Goal: Transaction & Acquisition: Purchase product/service

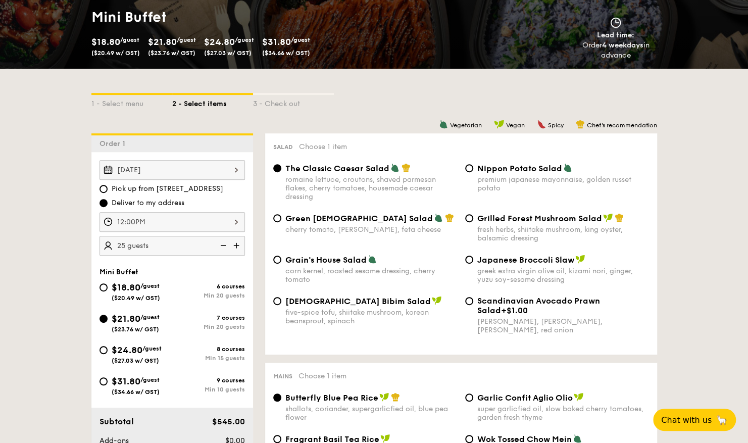
click at [108, 352] on div "$24.80 /guest ($27.03 w/ GST)" at bounding box center [136, 353] width 73 height 21
drag, startPoint x: 108, startPoint y: 352, endPoint x: 104, endPoint y: 347, distance: 6.2
click at [106, 347] on input "$24.80 /guest ($27.03 w/ GST) 8 courses Min 15 guests" at bounding box center [104, 350] width 8 height 8
radio input "true"
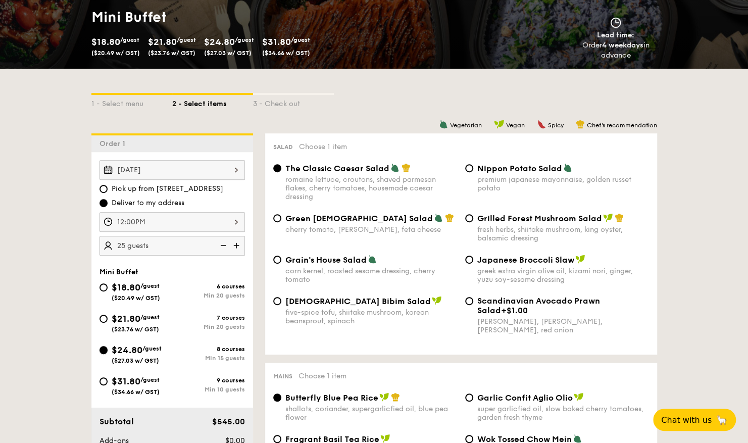
radio input "true"
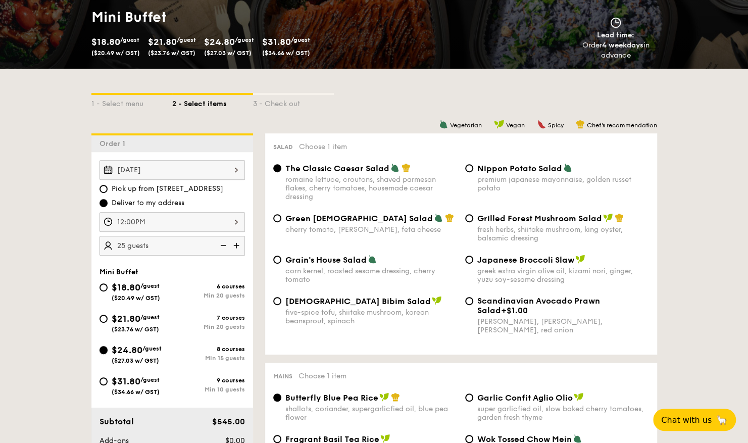
radio input "true"
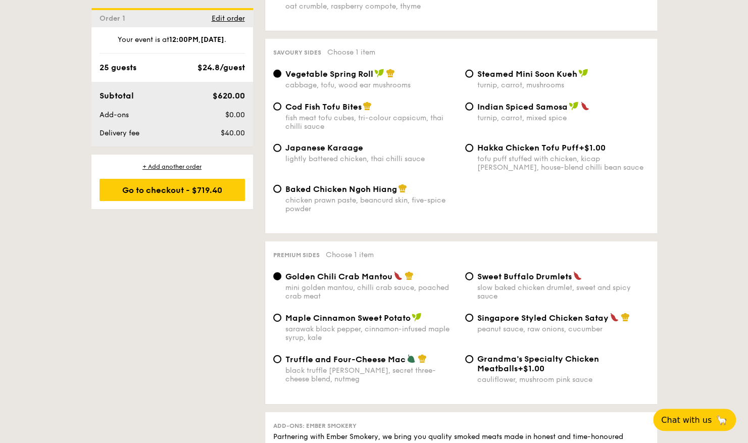
scroll to position [1745, 0]
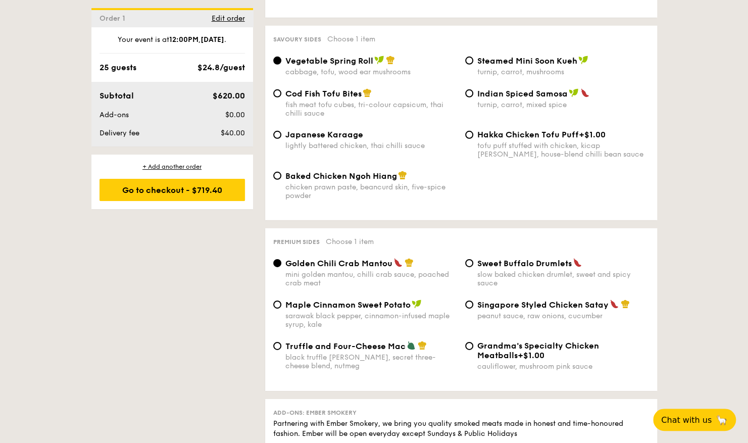
click at [324, 351] on span "Truffle and Four-Cheese Mac" at bounding box center [345, 347] width 120 height 10
click at [281, 350] on input "Truffle and Four-Cheese Mac black truffle [PERSON_NAME], secret three-cheese bl…" at bounding box center [277, 346] width 8 height 8
radio input "true"
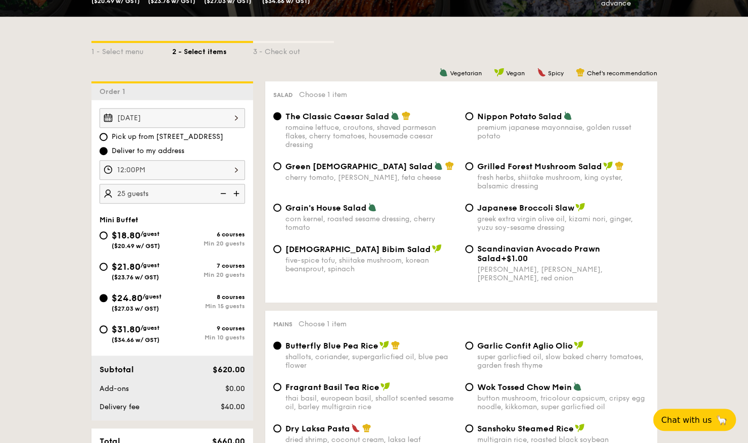
scroll to position [404, 0]
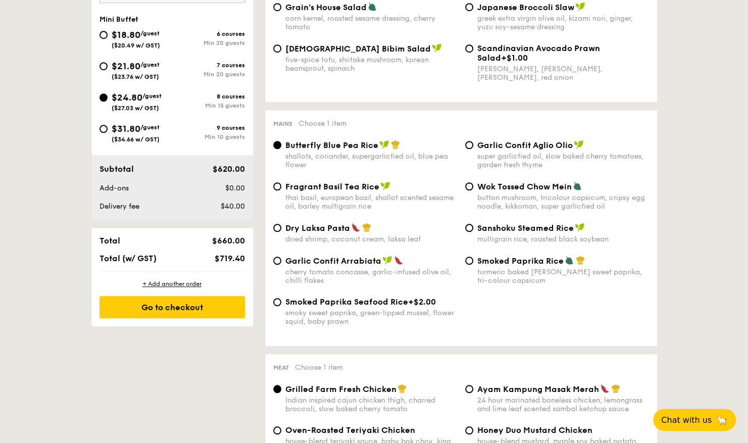
click at [339, 232] on span "Dry Laksa Pasta" at bounding box center [317, 228] width 65 height 10
click at [281, 232] on input "Dry Laksa Pasta dried shrimp, coconut cream, laksa leaf" at bounding box center [277, 228] width 8 height 8
radio input "true"
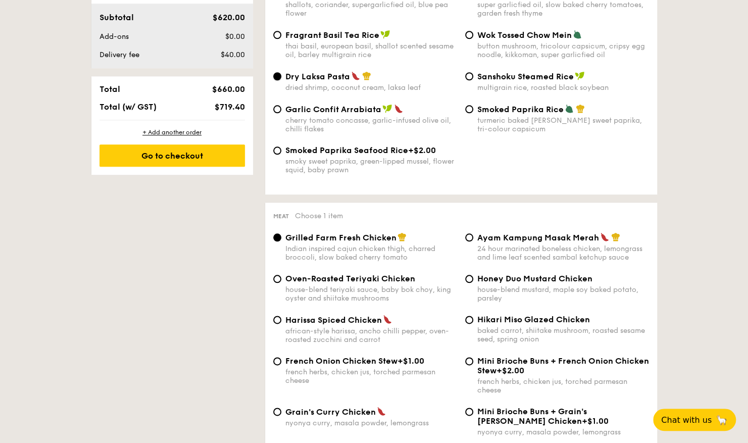
scroll to position [606, 0]
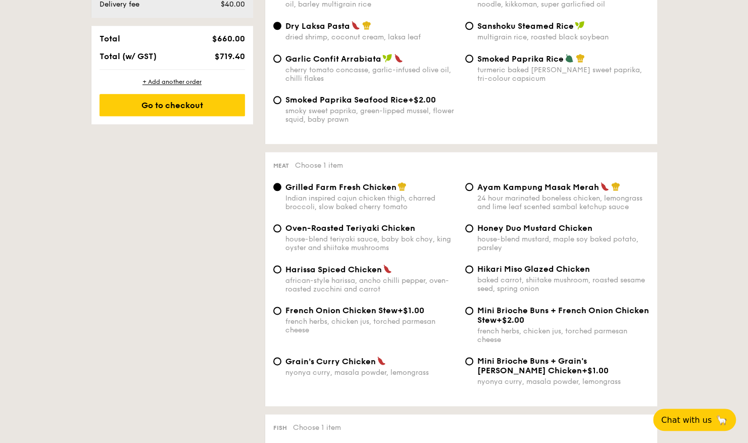
click at [488, 233] on span "Honey Duo Mustard Chicken" at bounding box center [534, 228] width 115 height 10
click at [473, 232] on input "Honey Duo Mustard Chicken house-blend mustard, maple soy baked potato, parsley" at bounding box center [469, 228] width 8 height 8
radio input "true"
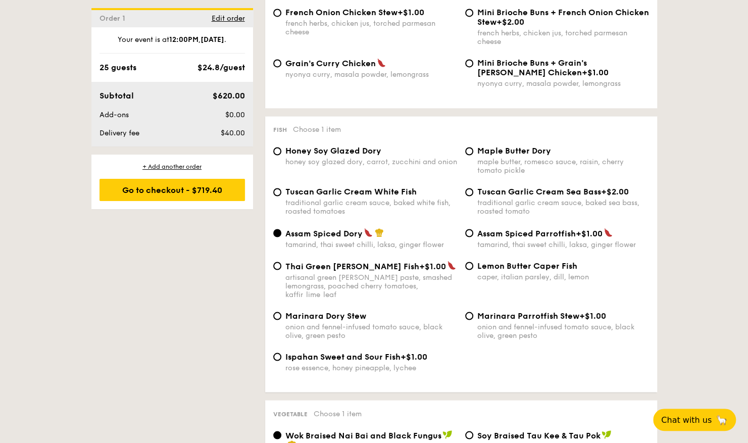
scroll to position [960, 0]
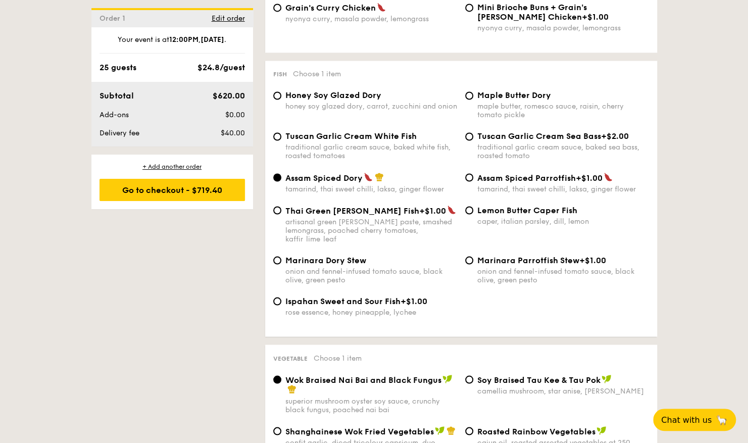
click at [569, 215] on span "Lemon Butter Caper Fish" at bounding box center [527, 210] width 100 height 10
click at [473, 214] on input "Lemon Butter Caper Fish caper, italian parsley, dill, lemon" at bounding box center [469, 210] width 8 height 8
radio input "true"
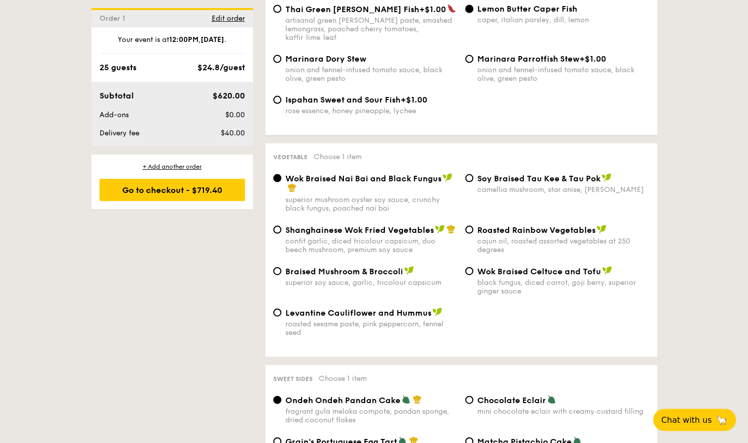
scroll to position [1213, 0]
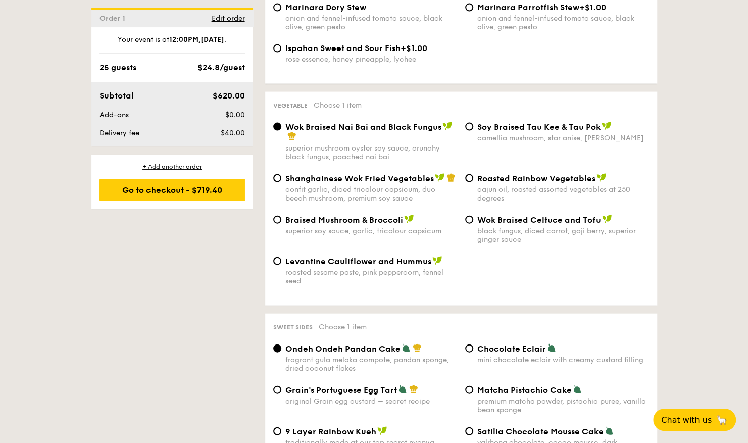
click at [368, 262] on span "Levantine Cauliflower and Hummus" at bounding box center [358, 262] width 146 height 10
click at [281, 262] on input "Levantine Cauliflower and Hummus roasted sesame paste, pink peppercorn, fennel …" at bounding box center [277, 261] width 8 height 8
radio input "true"
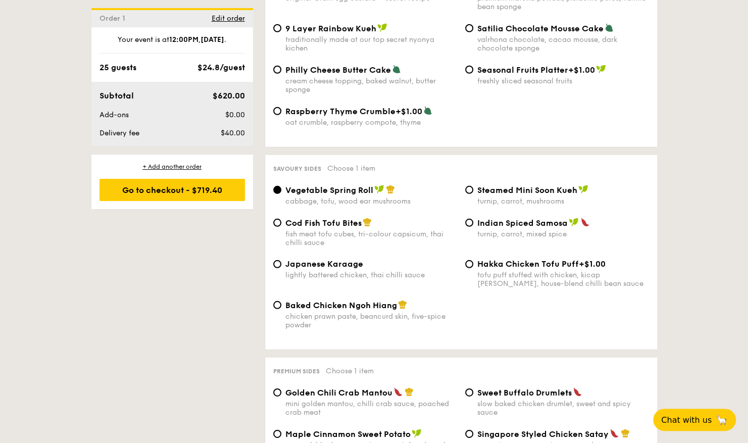
scroll to position [1617, 0]
click at [297, 264] on span "Japanese Karaage" at bounding box center [324, 263] width 78 height 10
click at [281, 264] on input "Japanese Karaage lightly battered chicken, thai chilli sauce" at bounding box center [277, 263] width 8 height 8
radio input "true"
click at [346, 307] on span "Baked Chicken Ngoh Hiang" at bounding box center [341, 305] width 112 height 10
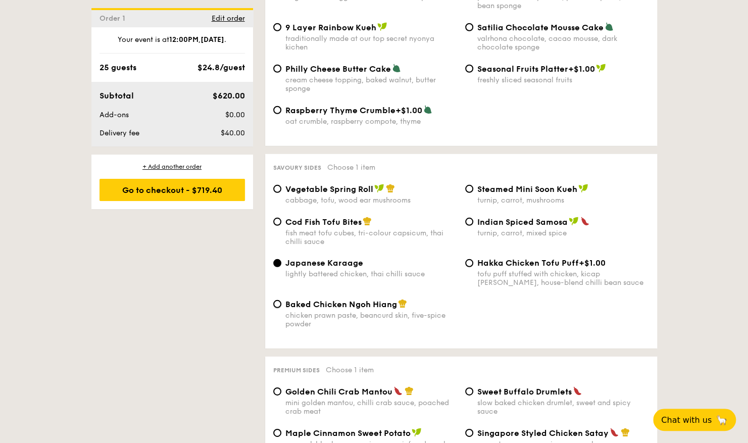
click at [281, 307] on input "Baked Chicken Ngoh Hiang chicken prawn paste, beancurd skin, five-spice powder" at bounding box center [277, 304] width 8 height 8
radio input "true"
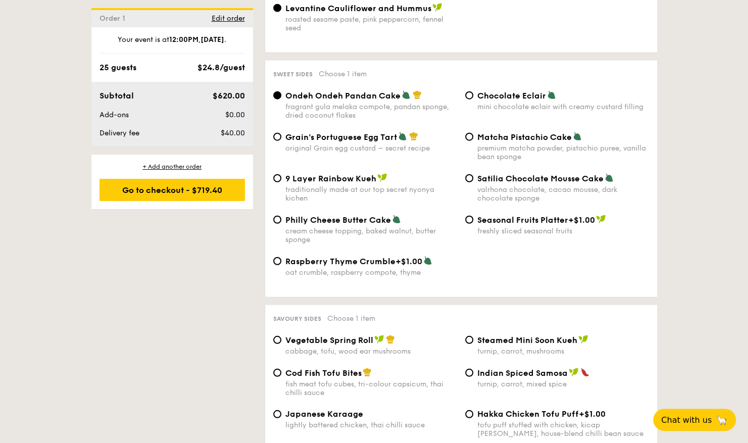
scroll to position [1465, 0]
click at [346, 141] on span "Grain's Portuguese Egg Tart" at bounding box center [341, 138] width 112 height 10
click at [281, 141] on input "Grain's Portuguese Egg Tart original Grain egg custard – secret recipe" at bounding box center [277, 137] width 8 height 8
radio input "true"
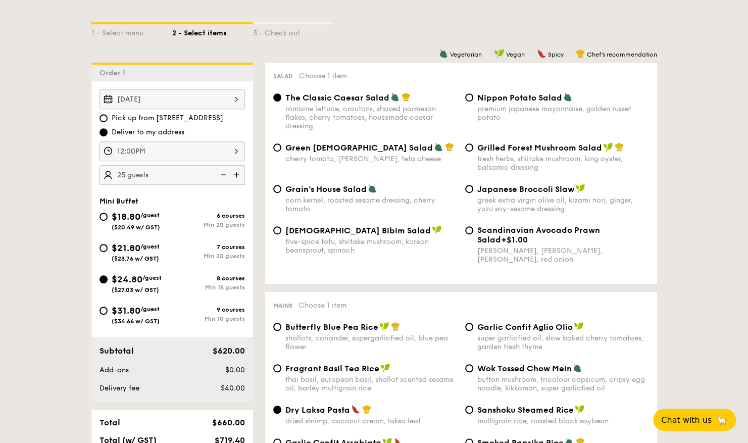
scroll to position [202, 0]
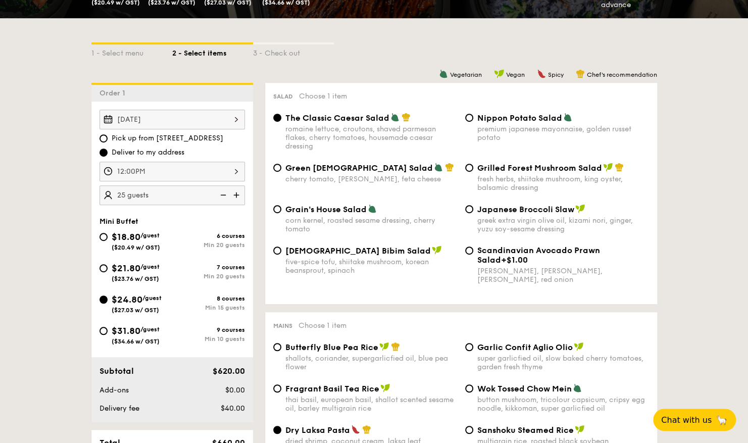
click at [283, 253] on div "Korean Bibim Salad five-spice tofu, shiitake mushroom, korean beansprout, spina…" at bounding box center [365, 260] width 192 height 29
click at [268, 255] on div "Salad Choose 1 item The Classic Caesar Salad romaine lettuce, croutons, shaved …" at bounding box center [461, 193] width 392 height 221
click at [279, 253] on input "Korean Bibim Salad five-spice tofu, shiitake mushroom, korean beansprout, spina…" at bounding box center [277, 251] width 8 height 8
radio input "true"
click at [230, 170] on div "12:00PM" at bounding box center [173, 172] width 146 height 20
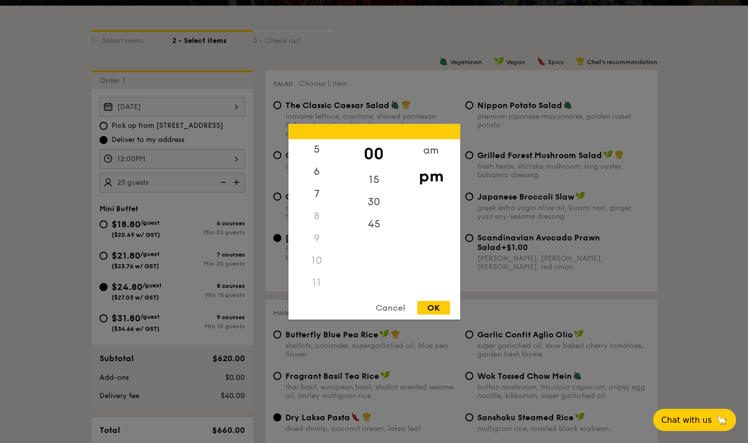
scroll to position [253, 0]
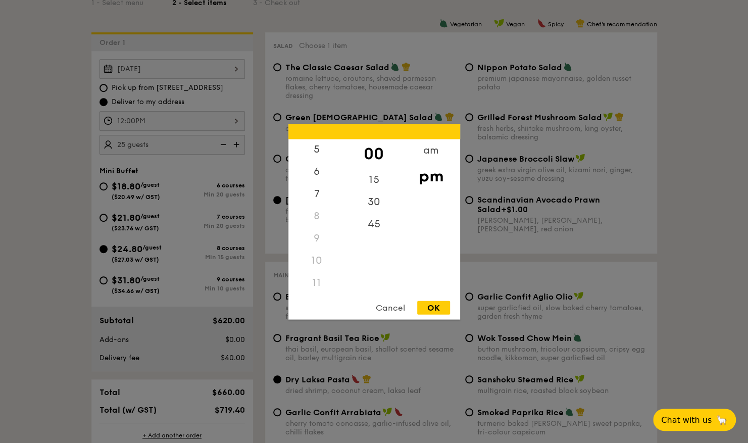
click at [319, 279] on div "11" at bounding box center [317, 282] width 57 height 22
click at [428, 151] on div "am" at bounding box center [431, 153] width 57 height 29
click at [322, 278] on div "11" at bounding box center [317, 285] width 57 height 29
click at [384, 225] on div "45" at bounding box center [374, 227] width 57 height 29
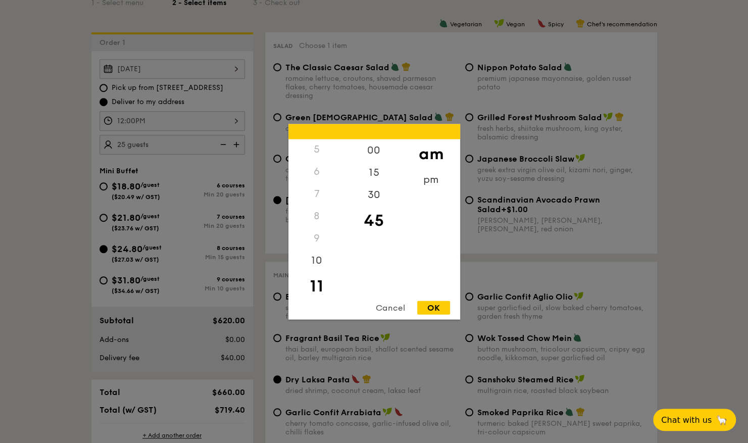
click at [442, 306] on div "OK" at bounding box center [433, 308] width 33 height 14
type input "11:45AM"
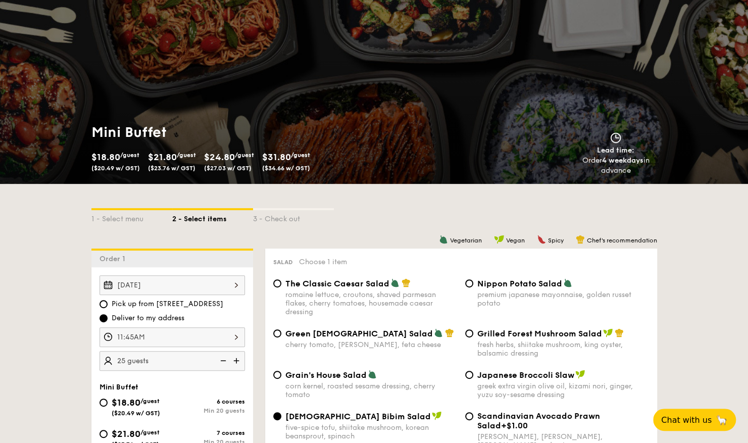
scroll to position [51, 0]
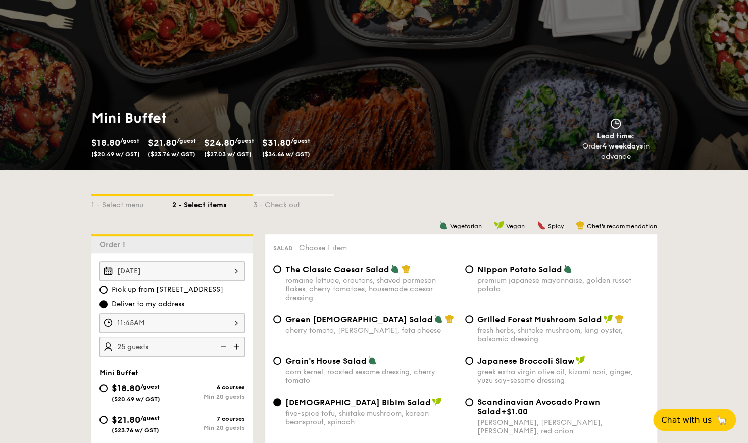
click at [175, 272] on div "[DATE]" at bounding box center [173, 271] width 146 height 20
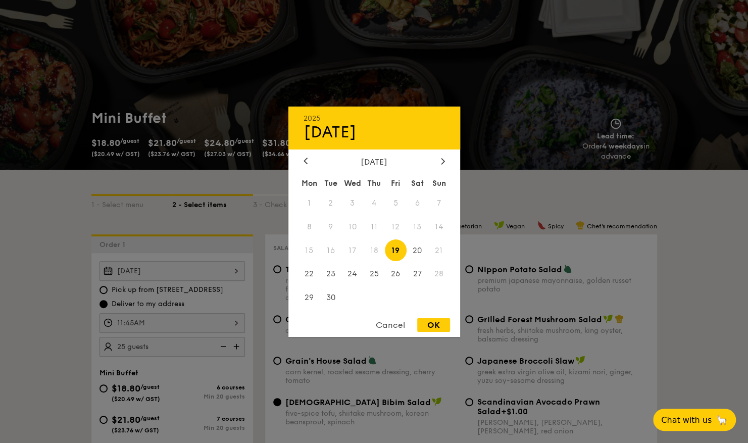
click at [396, 252] on span "19" at bounding box center [396, 250] width 22 height 22
click at [438, 326] on div "OK" at bounding box center [433, 325] width 33 height 14
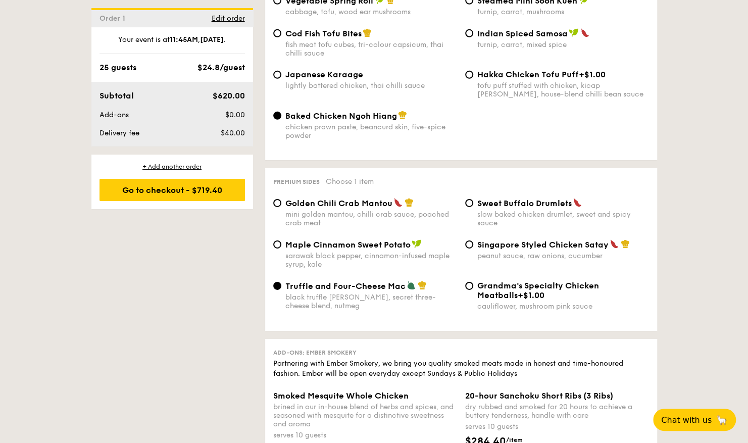
scroll to position [1819, 0]
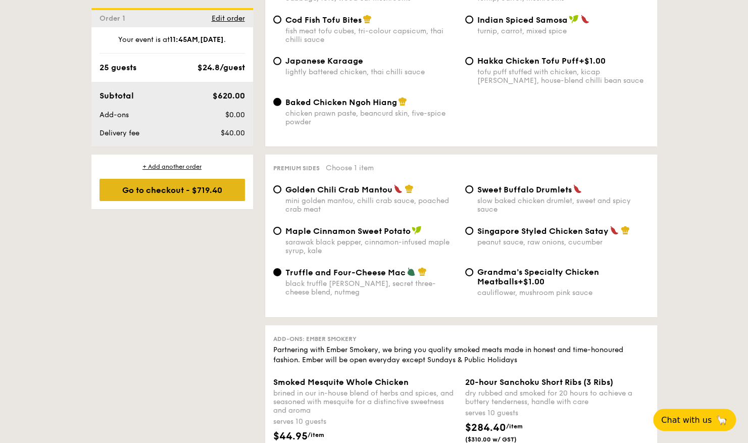
click at [156, 180] on div "Go to checkout - $719.40" at bounding box center [173, 190] width 146 height 22
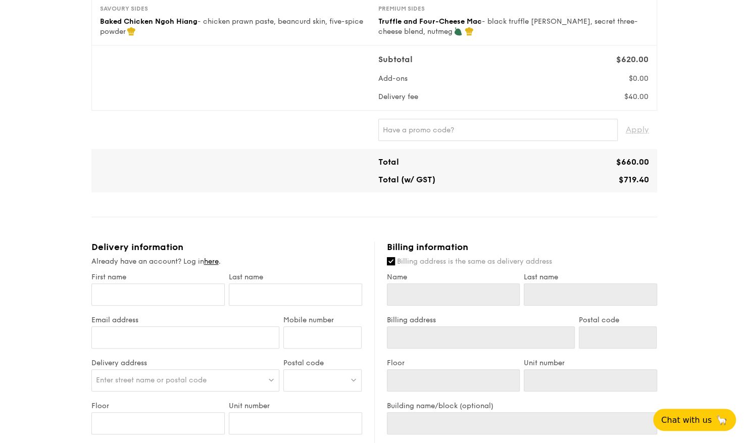
scroll to position [303, 0]
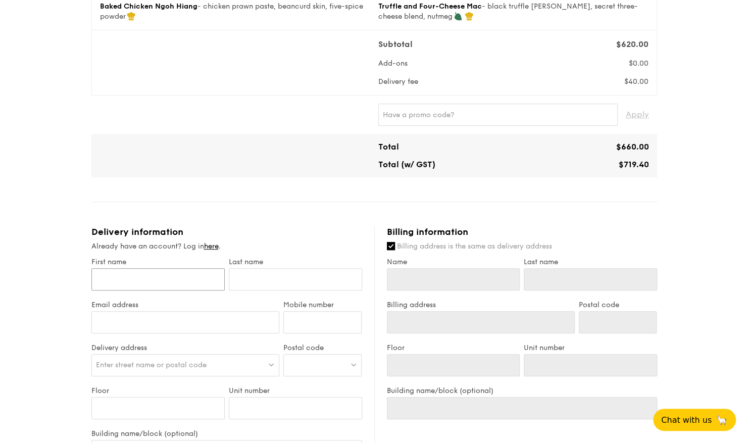
click at [189, 272] on input "First name" at bounding box center [157, 279] width 133 height 22
click at [0, 255] on html "1 - Select menu 2 - Select items 3 - Check out Mini Buffet $24.80 /guest ($27.0…" at bounding box center [374, 217] width 748 height 1041
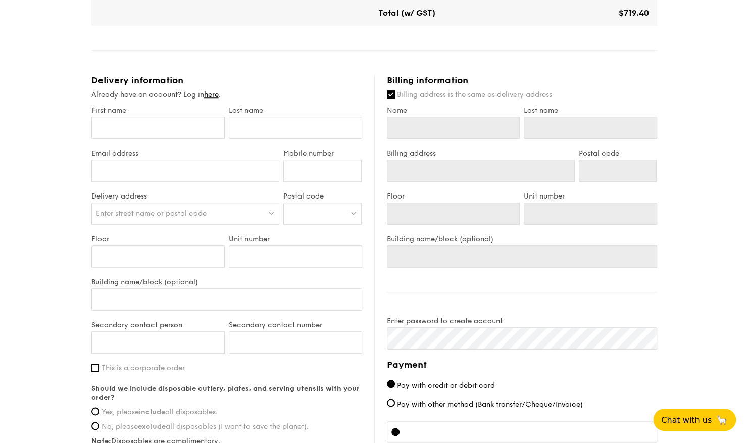
scroll to position [505, 0]
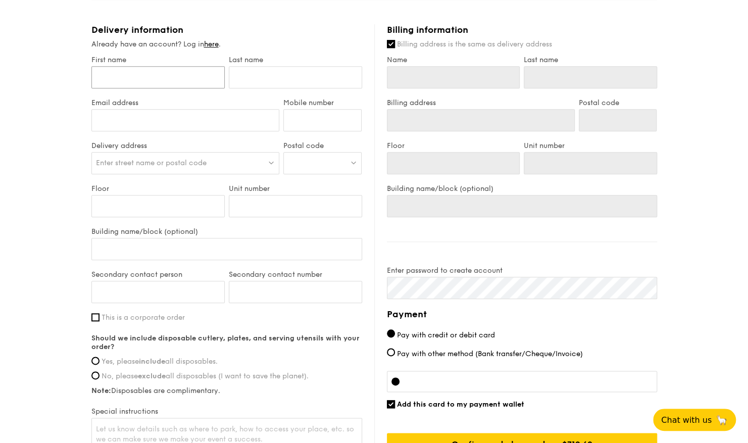
click at [170, 83] on input "First name" at bounding box center [157, 77] width 133 height 22
type input "J"
type input "Jo"
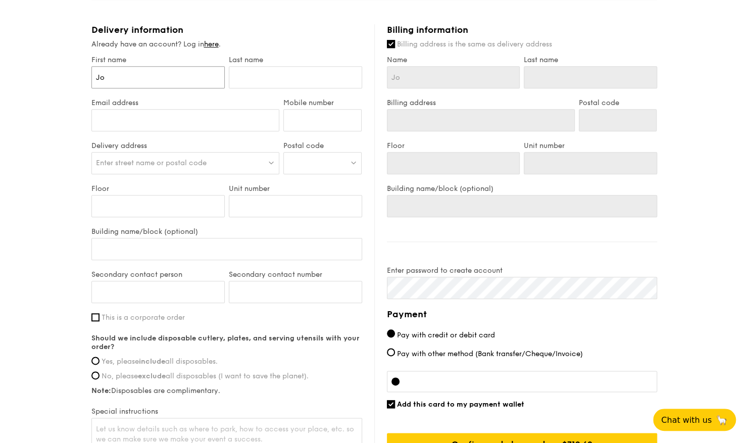
type input "[PERSON_NAME]"
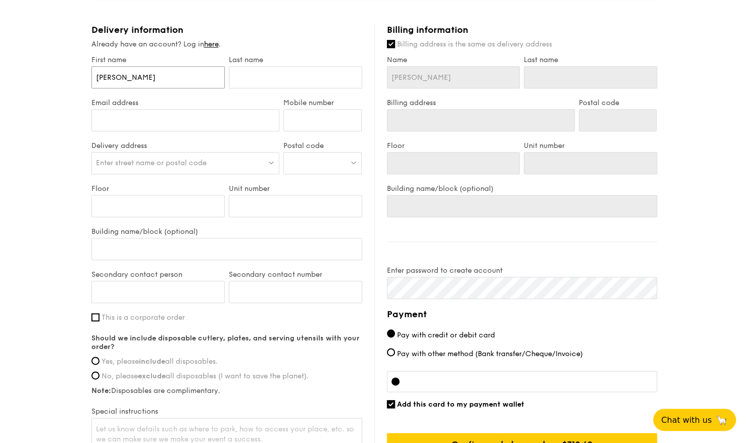
type input "[PERSON_NAME]"
type input "O"
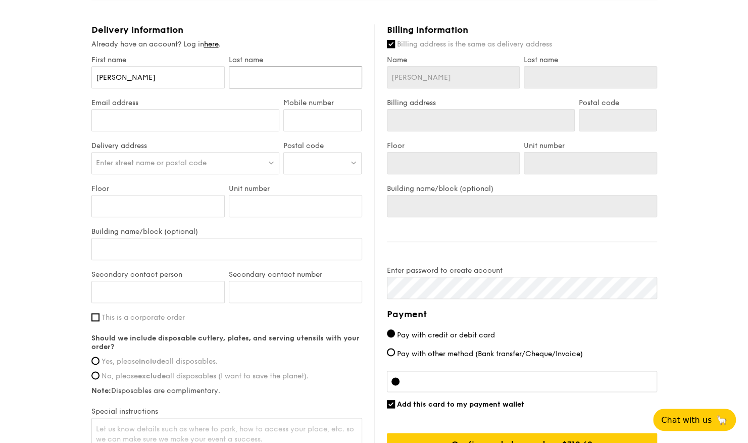
type input "O"
type input "Ooi"
click at [195, 122] on input "Email address" at bounding box center [185, 120] width 188 height 22
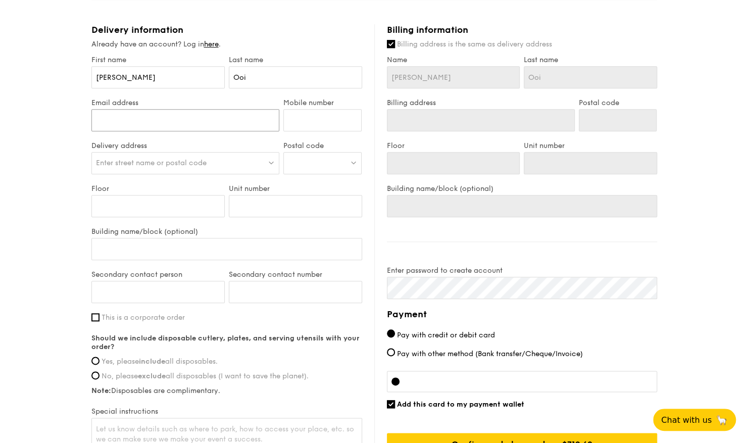
click at [207, 120] on input "Email address" at bounding box center [185, 120] width 188 height 22
drag, startPoint x: 98, startPoint y: 119, endPoint x: 145, endPoint y: 115, distance: 46.6
click at [98, 119] on input "[PERSON_NAME][EMAIL_ADDRESS][DOMAIN_NAME]" at bounding box center [185, 120] width 188 height 22
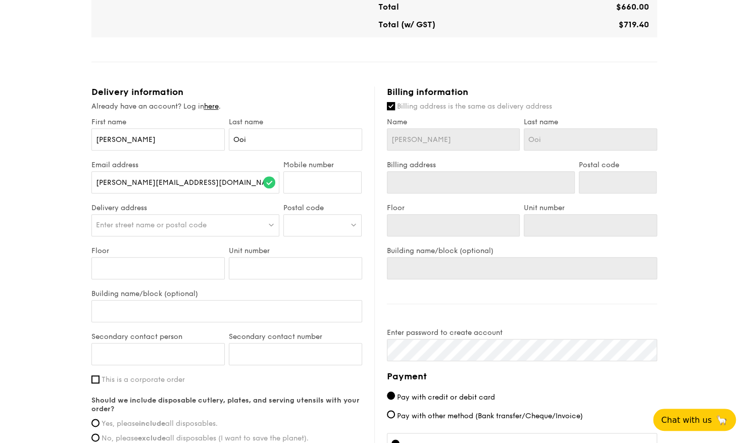
scroll to position [463, 0]
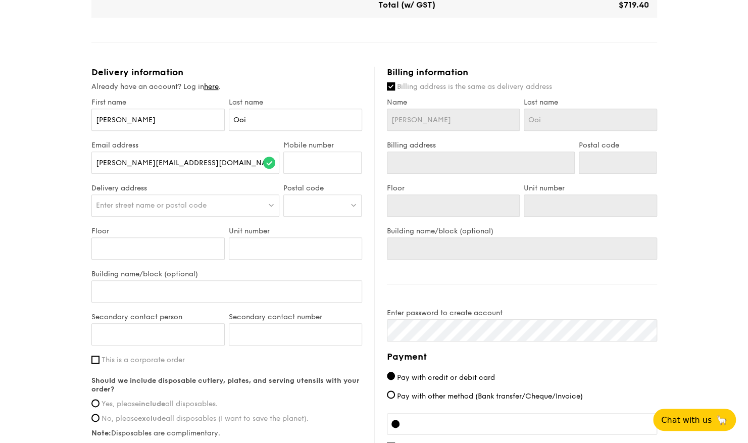
drag, startPoint x: 216, startPoint y: 83, endPoint x: 257, endPoint y: 68, distance: 43.8
click at [264, 64] on div "Mini Buffet $24.80 /guest ($27.03 w/ GST) 25 guests Serving time: [DATE] 11:45A…" at bounding box center [374, 78] width 566 height 920
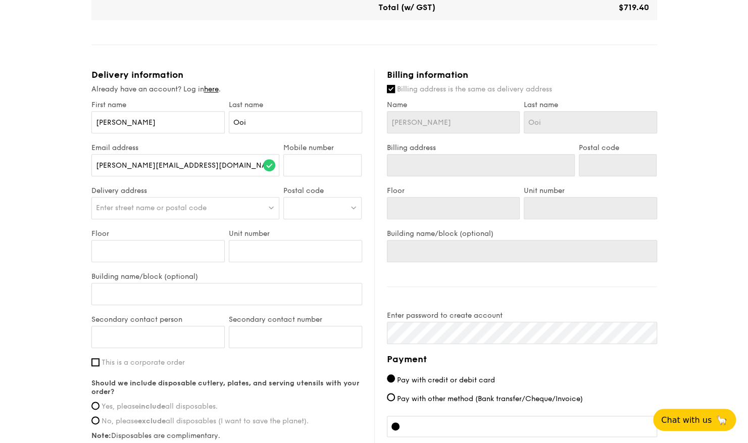
scroll to position [459, 0]
drag, startPoint x: 212, startPoint y: 90, endPoint x: 261, endPoint y: 59, distance: 58.3
click at [261, 59] on div "Mini Buffet $24.80 /guest ($27.03 w/ GST) 25 guests Serving time: [DATE] 11:45A…" at bounding box center [374, 82] width 566 height 920
drag, startPoint x: 206, startPoint y: 168, endPoint x: -2, endPoint y: 170, distance: 208.2
click at [0, 170] on html "1 - Select menu 2 - Select items 3 - Check out Mini Buffet $24.80 /guest ($27.0…" at bounding box center [374, 61] width 748 height 1041
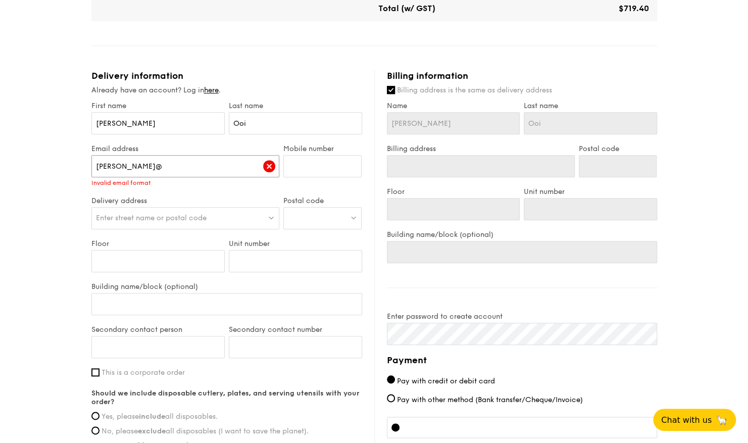
type input "[PERSON_NAME][EMAIL_ADDRESS][DOMAIN_NAME]"
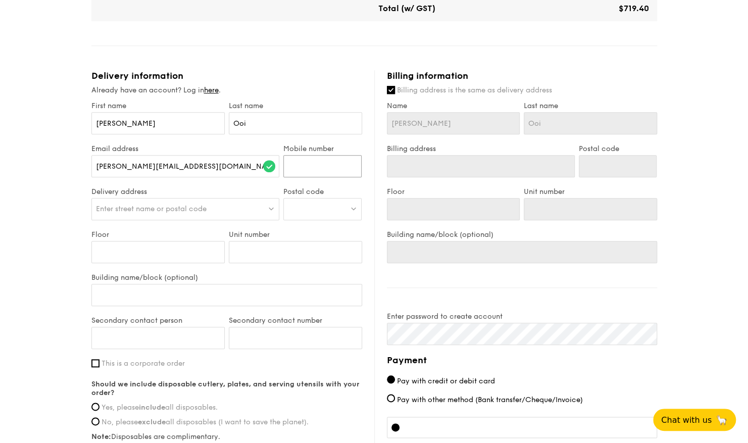
click at [331, 169] on input "Mobile number" at bounding box center [322, 166] width 78 height 22
type input "94561099"
click at [198, 205] on span "Enter street name or postal code" at bounding box center [151, 209] width 111 height 9
click at [198, 204] on input "search" at bounding box center [185, 210] width 187 height 22
drag, startPoint x: 198, startPoint y: 204, endPoint x: 29, endPoint y: 203, distance: 168.8
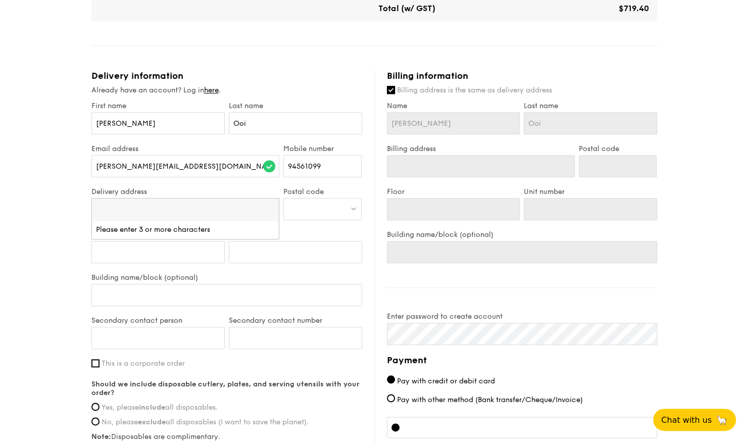
click at [29, 203] on div "1 - Select menu 2 - Select items 3 - Check out Mini Buffet $24.80 /guest ($27.0…" at bounding box center [374, 41] width 748 height 1001
click at [162, 210] on span "Enter street name or postal code" at bounding box center [151, 209] width 111 height 9
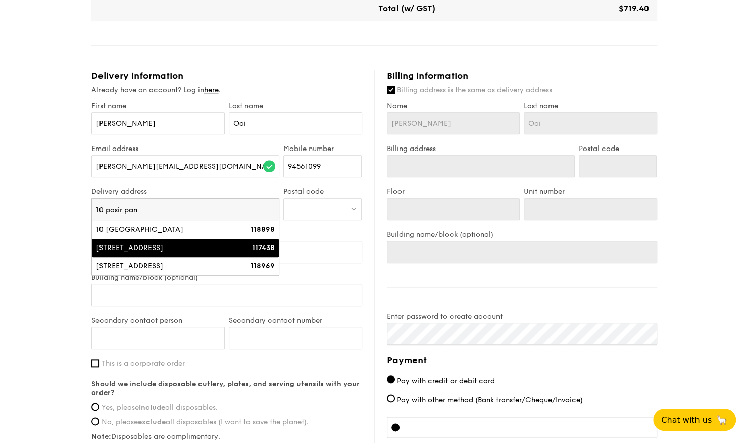
type input "10 pasir pan"
click at [182, 243] on div "[STREET_ADDRESS]" at bounding box center [163, 248] width 134 height 10
type input "[STREET_ADDRESS]"
type input "117438"
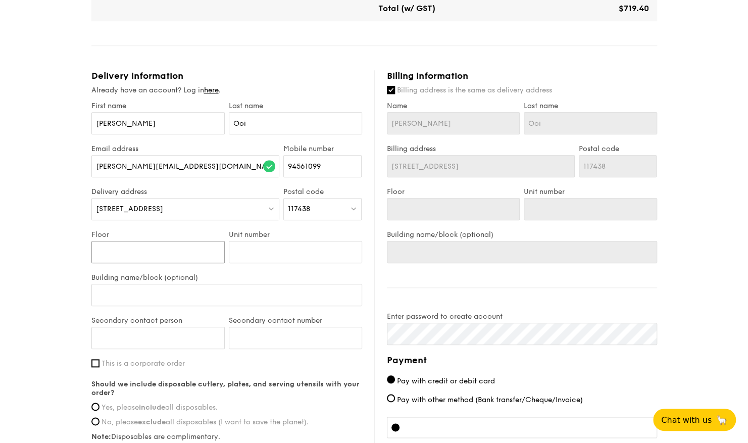
click at [148, 250] on input "Floor" at bounding box center [157, 252] width 133 height 22
type input "1"
type input "18"
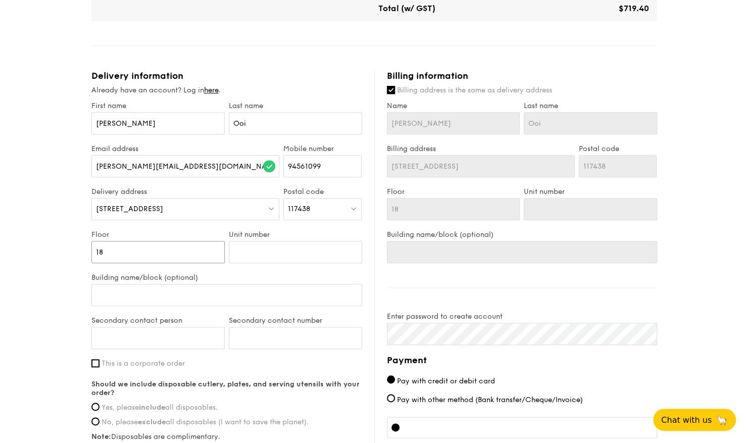
type input "18-"
type input "18-0"
type input "18-01"
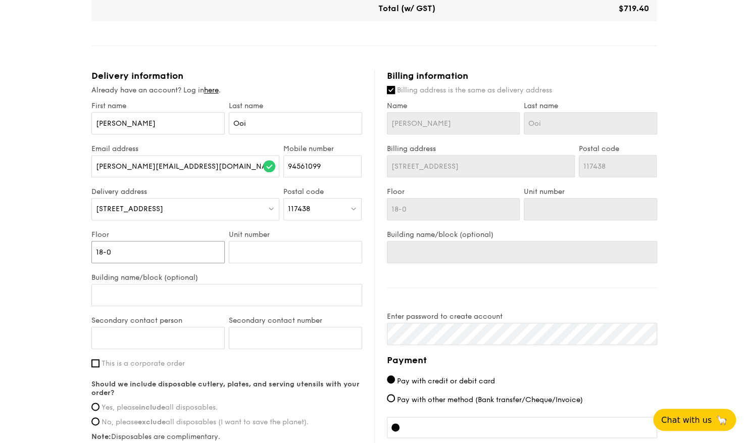
type input "18-01"
click at [297, 248] on input "Unit number" at bounding box center [295, 252] width 133 height 22
drag, startPoint x: 185, startPoint y: 248, endPoint x: 68, endPoint y: 248, distance: 117.2
click at [68, 248] on div "1 - Select menu 2 - Select items 3 - Check out Mini Buffet $24.80 /guest ($27.0…" at bounding box center [374, 41] width 748 height 1001
type input "1"
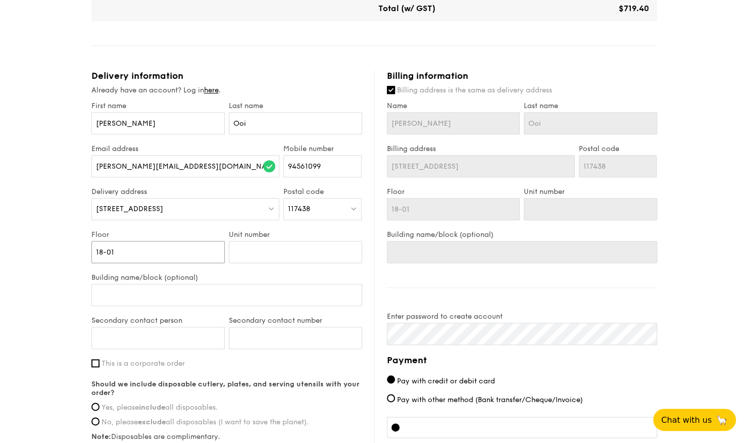
type input "1"
type input "18"
click at [303, 248] on input "Unit number" at bounding box center [295, 252] width 133 height 22
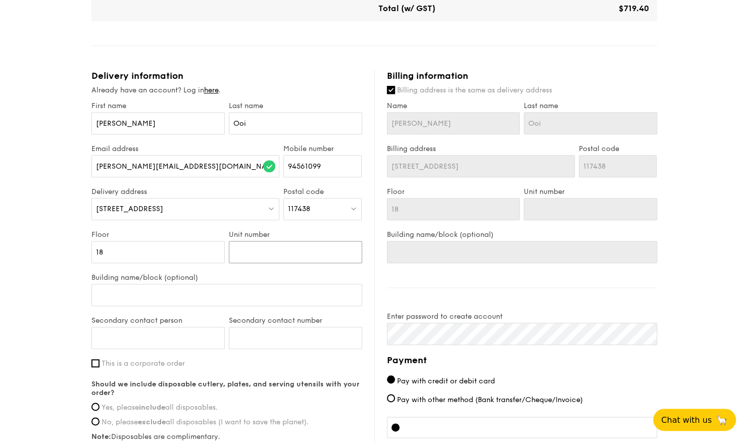
type input "0"
type input "01"
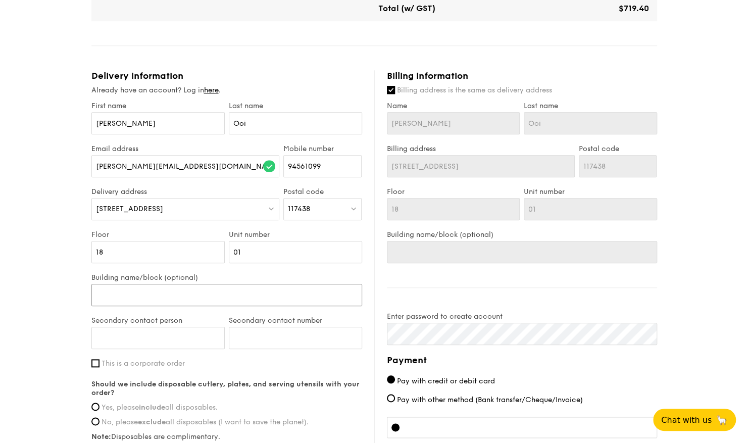
click at [240, 295] on input "Building name/block (optional)" at bounding box center [226, 295] width 271 height 22
type input "M"
type input "Ma"
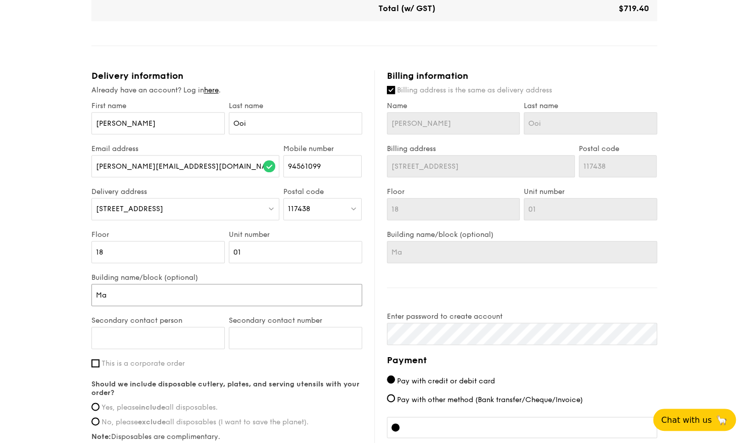
type input "Map"
type input "Mapl"
type input "Maple"
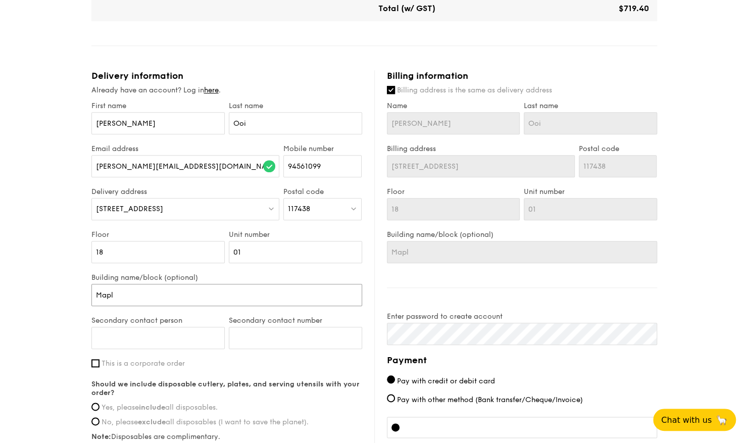
type input "Maple"
type input "Maplet"
type input "Maple"
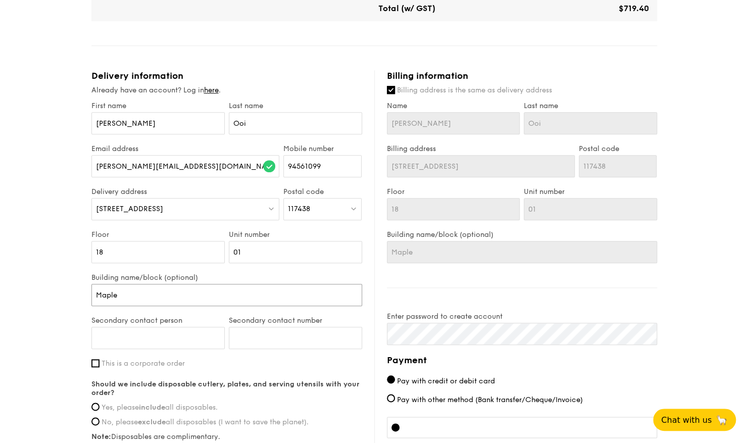
type input "Mapl"
type input "Map"
type input "Ma"
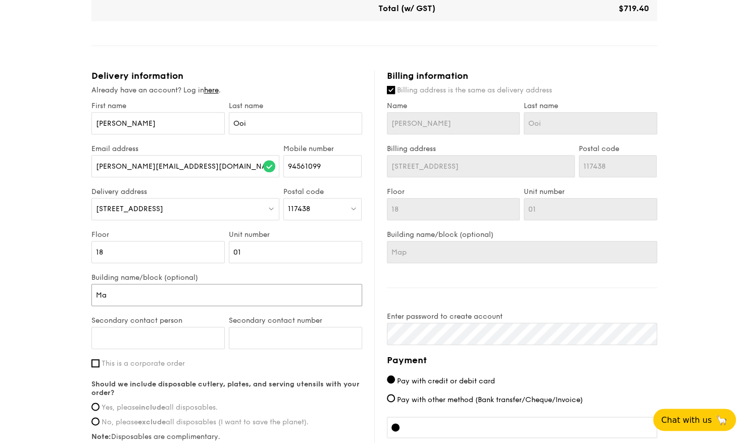
type input "Ma"
type input "M"
type input "B"
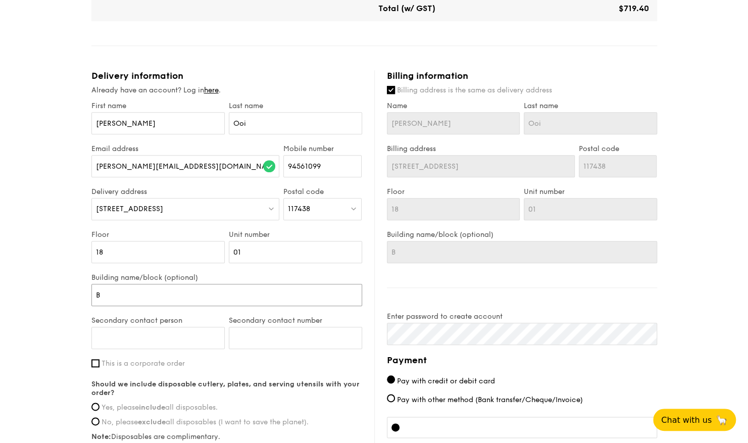
type input "Bl"
type input "Blo"
type input "Bloc"
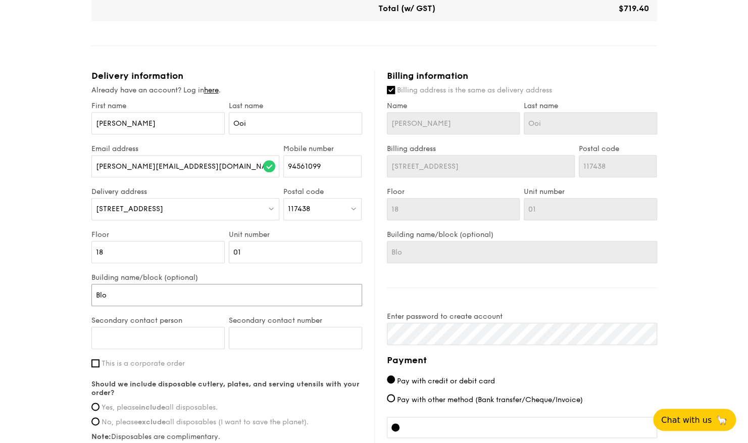
type input "Bloc"
type input "Block"
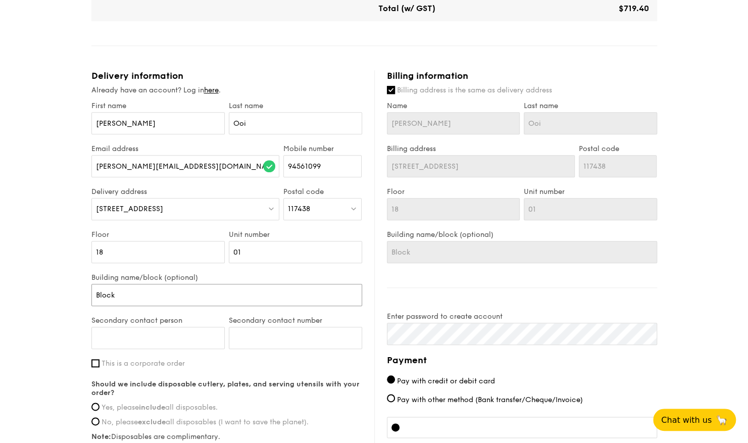
type input "Block"
type input "Bloc"
type input "Blo"
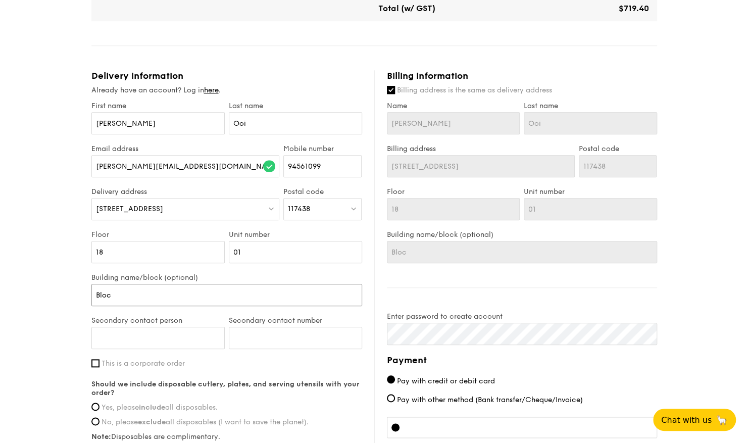
type input "Blo"
type input "Bloc"
type input "Block"
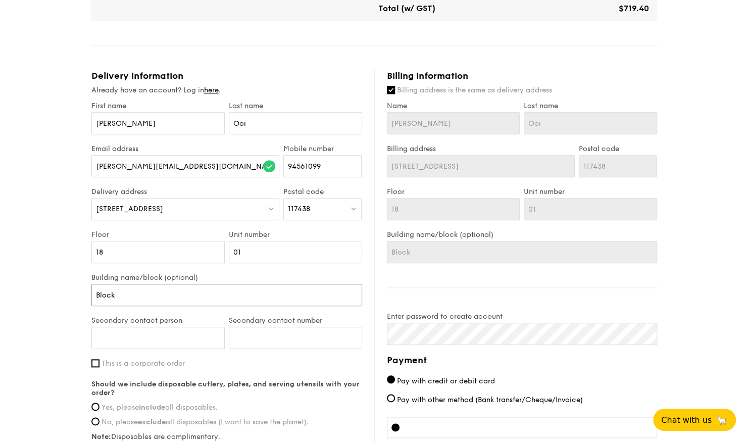
type input "Block"
type input "Block 1"
type input "Block 10"
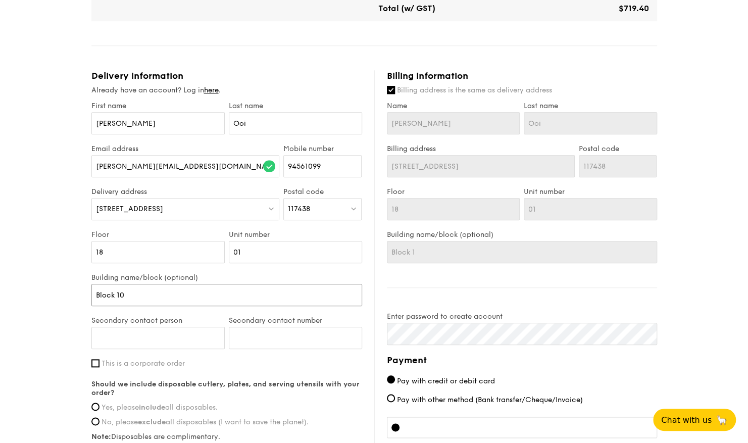
type input "Block 10"
type input "Block 10,"
type input "Block 10, M"
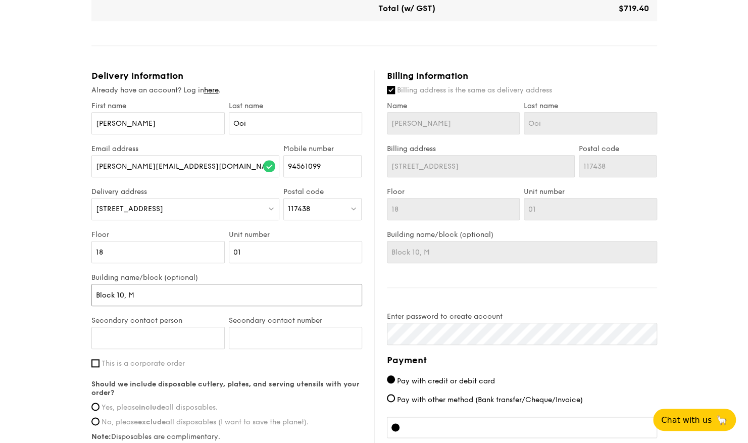
type input "Block 10, Ma"
type input "Block 10, Map"
type input "Block 10, Mapl"
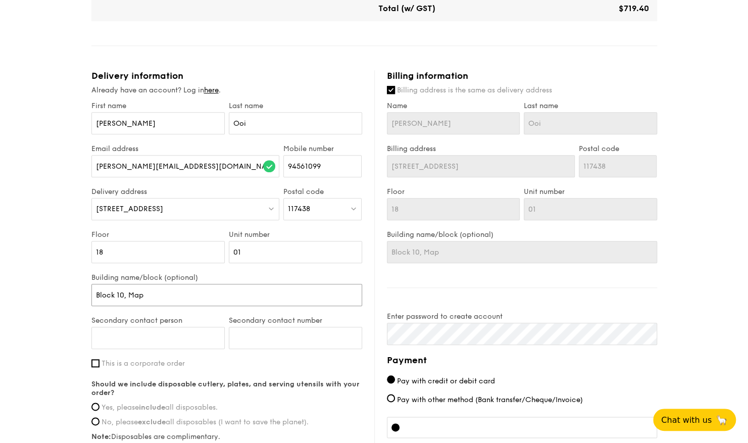
type input "Block 10, Mapl"
type input "Block 10, Maple"
type input "Block 10, Maplet"
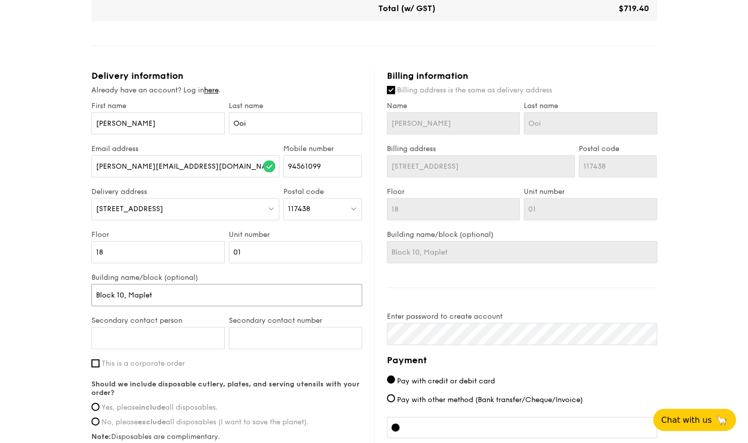
type input "Block 10, Mapletr"
type input "Block 10, Mapletre"
type input "Block 10, [GEOGRAPHIC_DATA]"
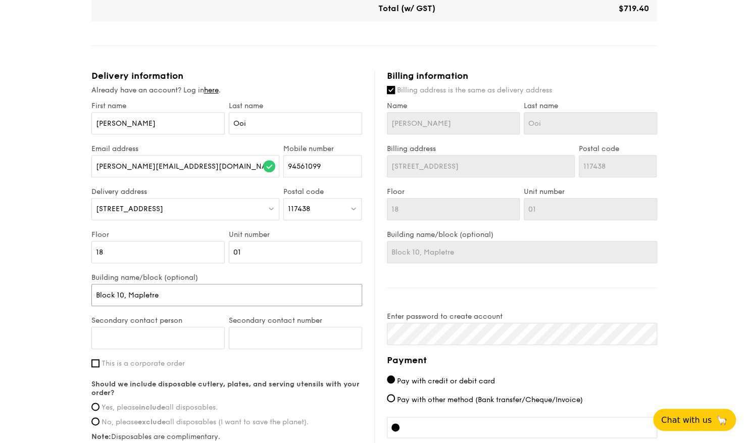
type input "Block 10, [GEOGRAPHIC_DATA]"
type input "Block 10, Mapletree B"
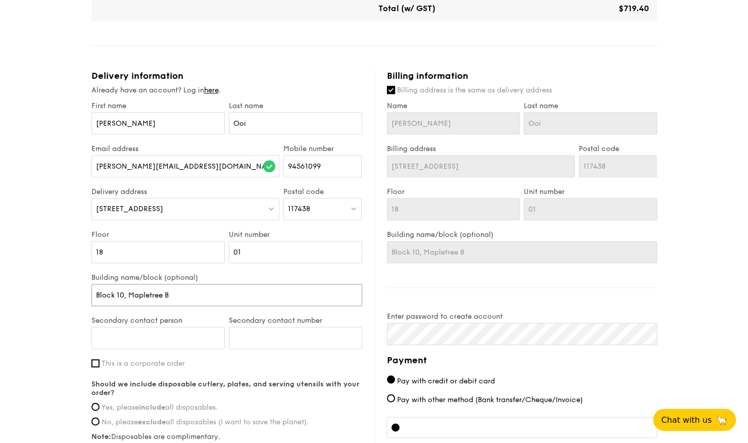
type input "Block 10, Mapletree Bu"
type input "Block 10, Mapletree Bus"
type input "Block 10, Mapletree Busi"
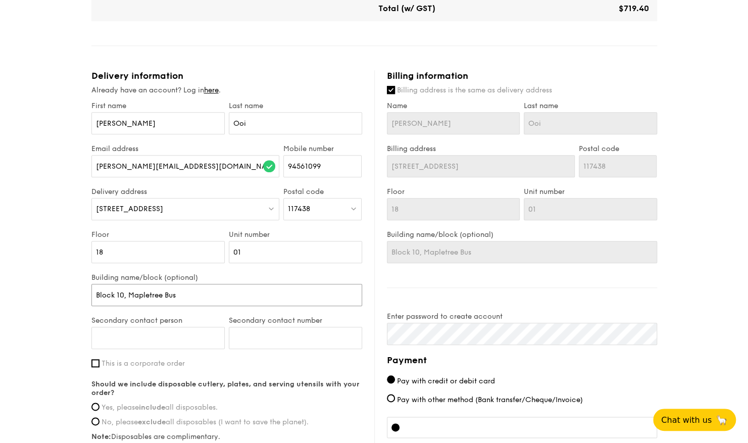
type input "Block 10, Mapletree Busi"
type input "Block 10, [PERSON_NAME] Busin"
type input "Block 10, Mapletree Busine"
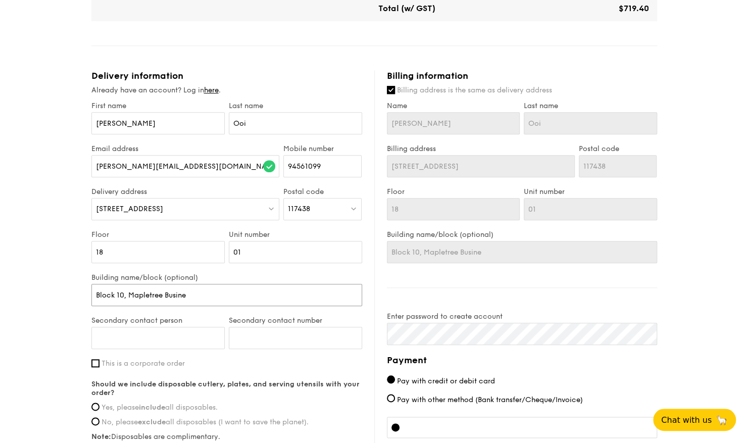
type input "Block 10, Mapletree Busines"
type input "Block 10, Mapletree Business"
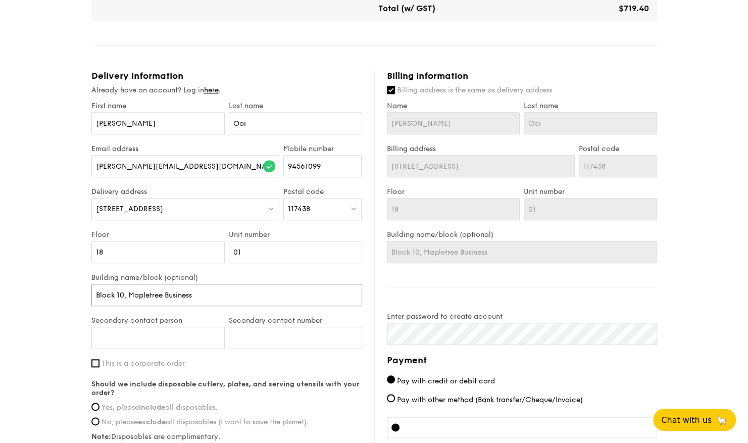
type input "Block 10, Mapletree Business"
type input "[STREET_ADDRESS]"
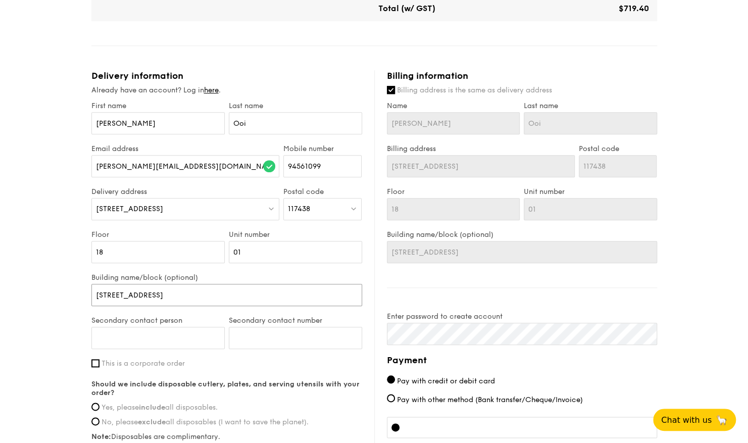
type input "[STREET_ADDRESS]"
type input "[GEOGRAPHIC_DATA]"
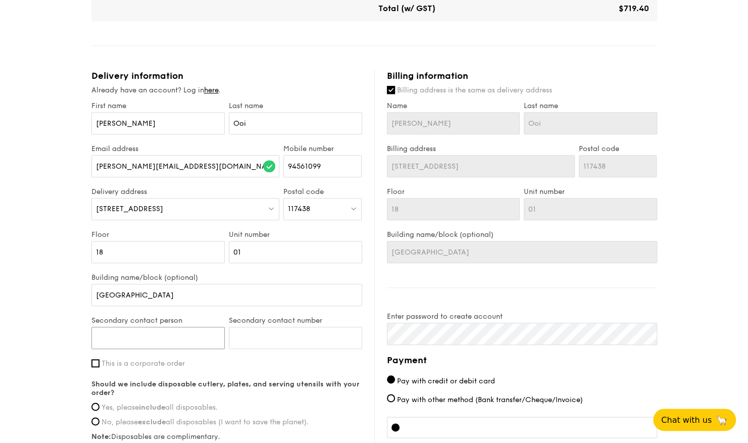
click at [191, 344] on input "Secondary contact person" at bounding box center [157, 338] width 133 height 22
type input "[PERSON_NAME]"
click at [289, 334] on input "Secondary contact number" at bounding box center [295, 338] width 133 height 22
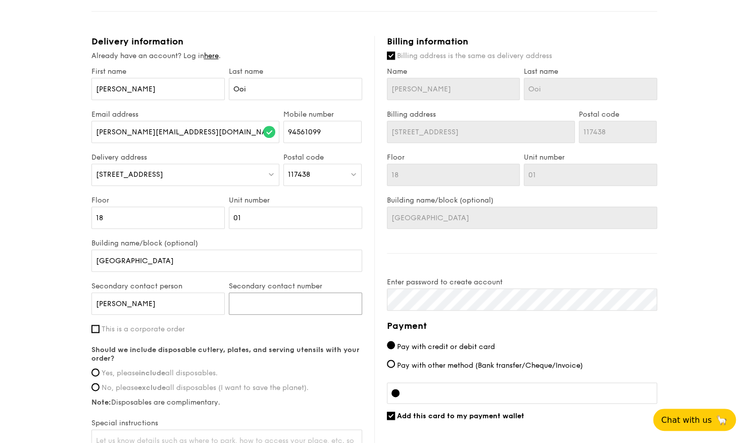
scroll to position [510, 0]
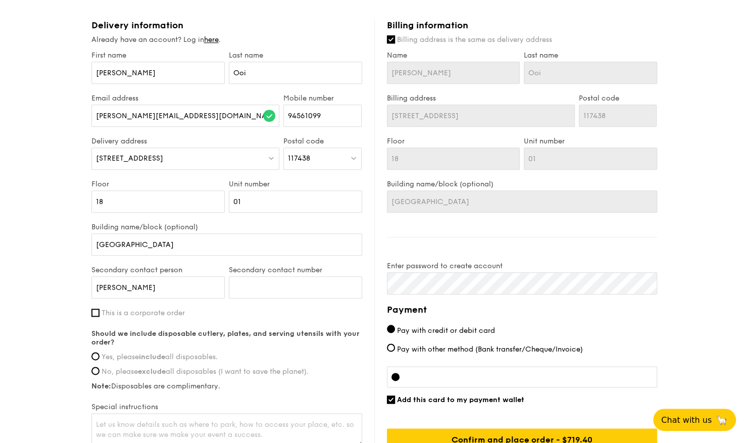
click at [164, 313] on span "This is a corporate order" at bounding box center [143, 313] width 83 height 9
click at [100, 313] on input "This is a corporate order" at bounding box center [95, 313] width 8 height 8
checkbox input "true"
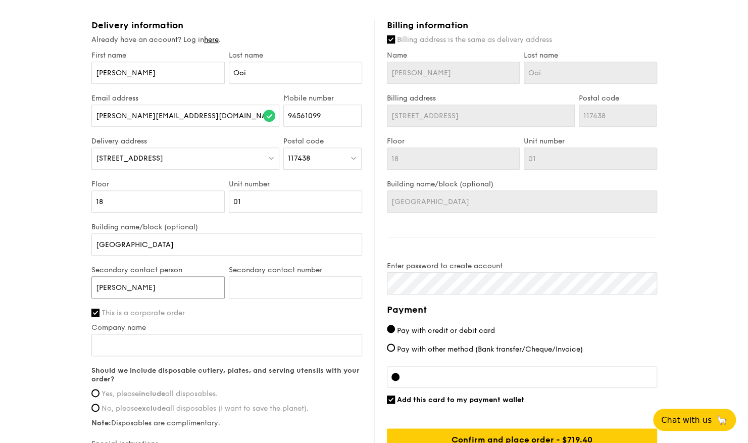
drag, startPoint x: 154, startPoint y: 289, endPoint x: 66, endPoint y: 282, distance: 88.2
click at [66, 282] on div "1 - Select menu 2 - Select items 3 - Check out Mini Buffet $24.80 /guest ($27.0…" at bounding box center [374, 8] width 748 height 1036
click at [159, 347] on input "Company name" at bounding box center [226, 345] width 271 height 22
click at [3, 323] on div "1 - Select menu 2 - Select items 3 - Check out Mini Buffet $24.80 /guest ($27.0…" at bounding box center [374, 8] width 748 height 1036
click at [154, 282] on input "Secondary contact person" at bounding box center [157, 287] width 133 height 22
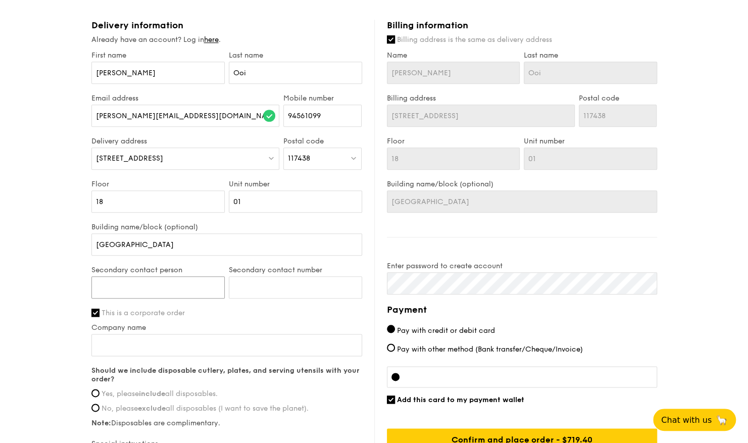
click at [172, 280] on input "Secondary contact person" at bounding box center [157, 287] width 133 height 22
type input "[PERSON_NAME]"
click at [270, 289] on input "Secondary contact number" at bounding box center [295, 287] width 133 height 22
type input "81863746"
click at [262, 352] on input "Company name" at bounding box center [226, 345] width 271 height 22
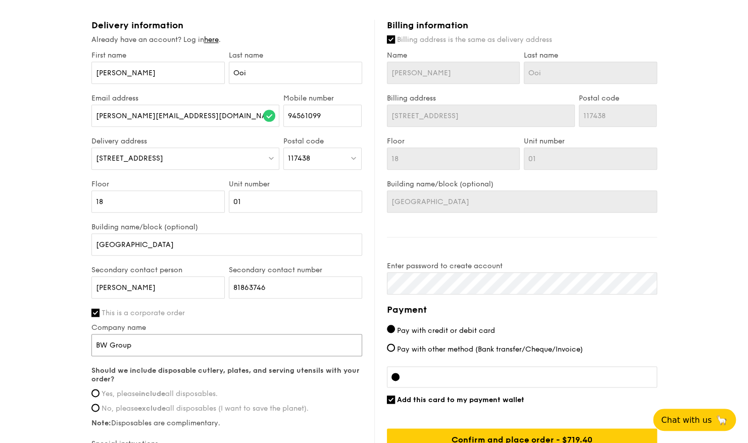
type input "BW Group"
click at [56, 329] on div "1 - Select menu 2 - Select items 3 - Check out Mini Buffet $24.80 /guest ($27.0…" at bounding box center [374, 8] width 748 height 1036
click at [98, 386] on div "Should we include disposable cutlery, plates, and serving utensils with your or…" at bounding box center [226, 396] width 271 height 61
click at [95, 389] on input "Yes, please include all disposables." at bounding box center [95, 393] width 8 height 8
radio input "true"
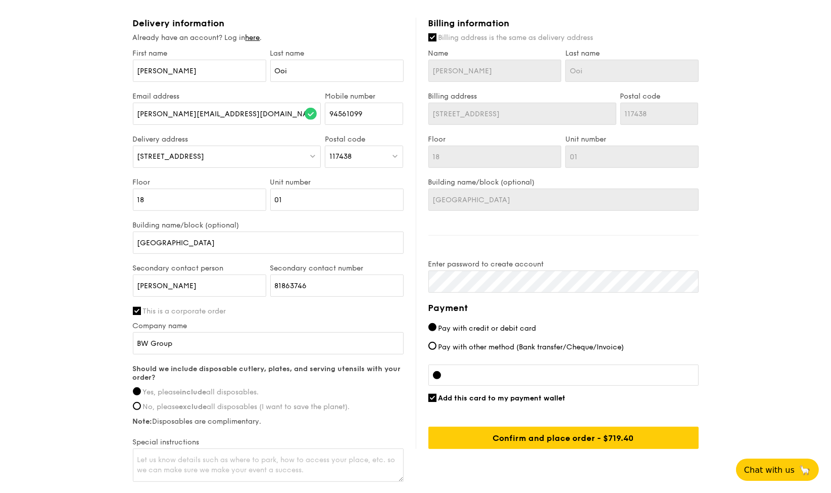
scroll to position [578, 0]
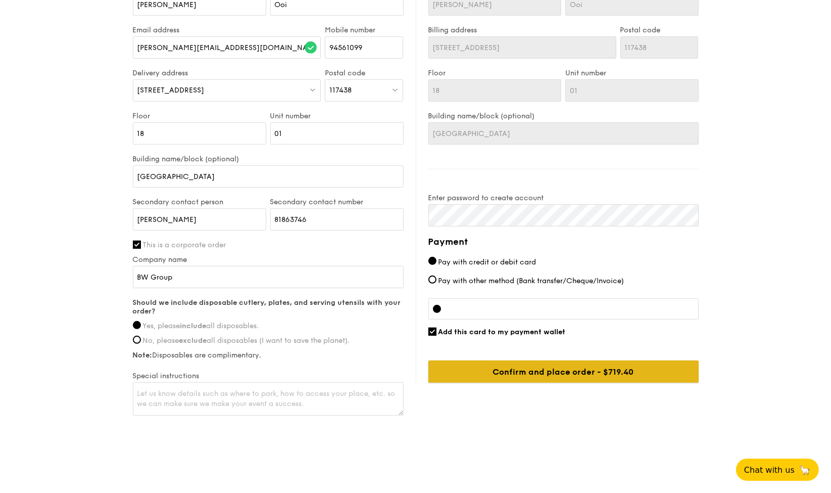
click at [613, 371] on input "Confirm and place order - $719.40" at bounding box center [563, 371] width 270 height 22
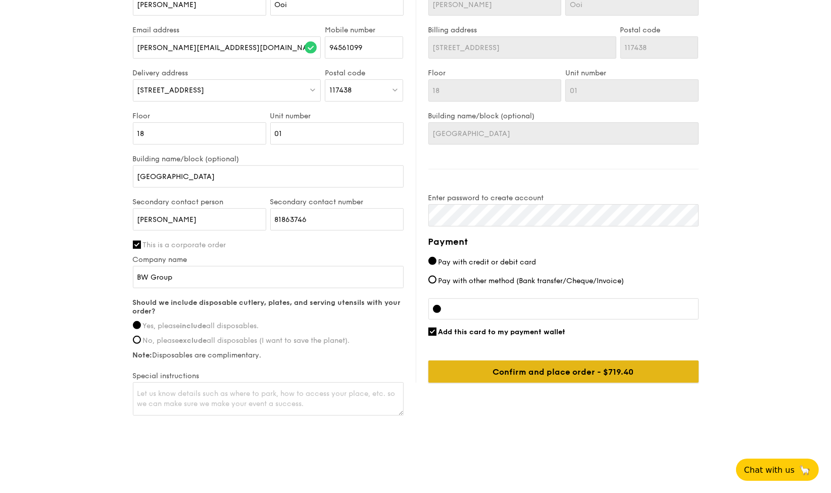
click at [560, 366] on input "Confirm and place order - $719.40" at bounding box center [563, 371] width 270 height 22
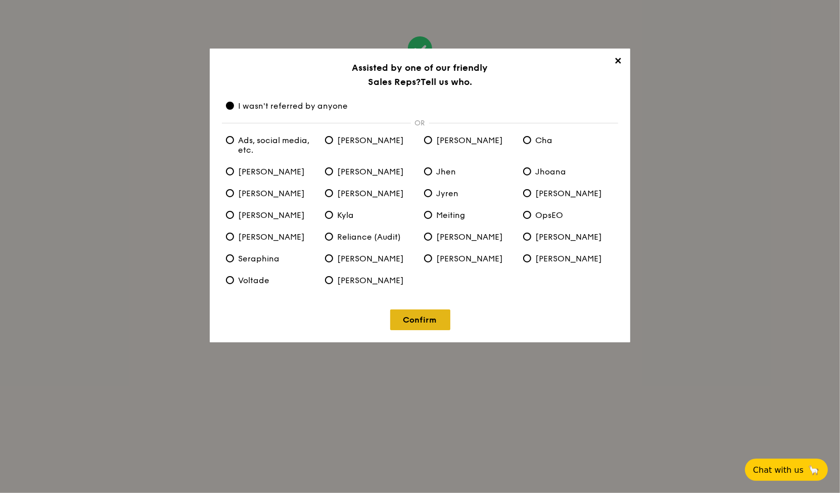
click at [436, 321] on link "Confirm" at bounding box center [420, 319] width 60 height 21
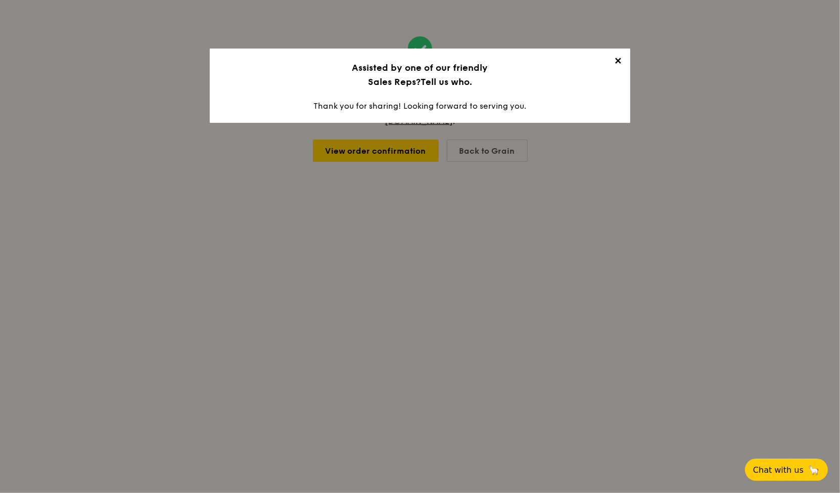
click at [621, 65] on span "✕" at bounding box center [618, 63] width 14 height 14
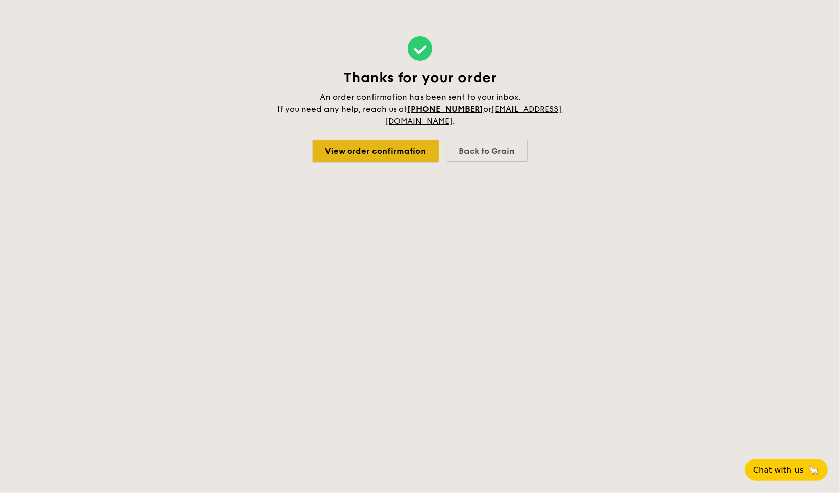
click at [403, 153] on link "View order confirmation" at bounding box center [376, 150] width 126 height 22
